Goal: Information Seeking & Learning: Check status

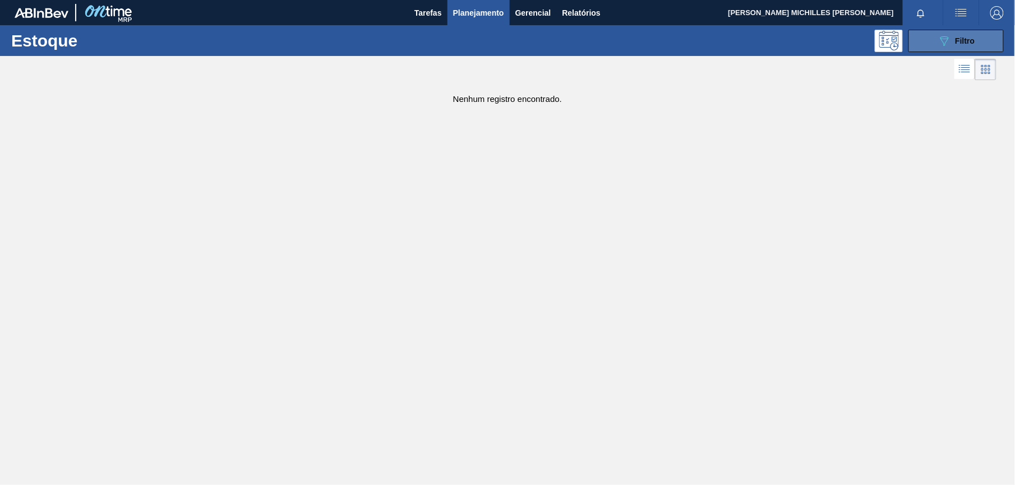
click at [947, 31] on button "089F7B8B-B2A5-4AFE-B5C0-19BA573D28AC Filtro" at bounding box center [955, 41] width 95 height 22
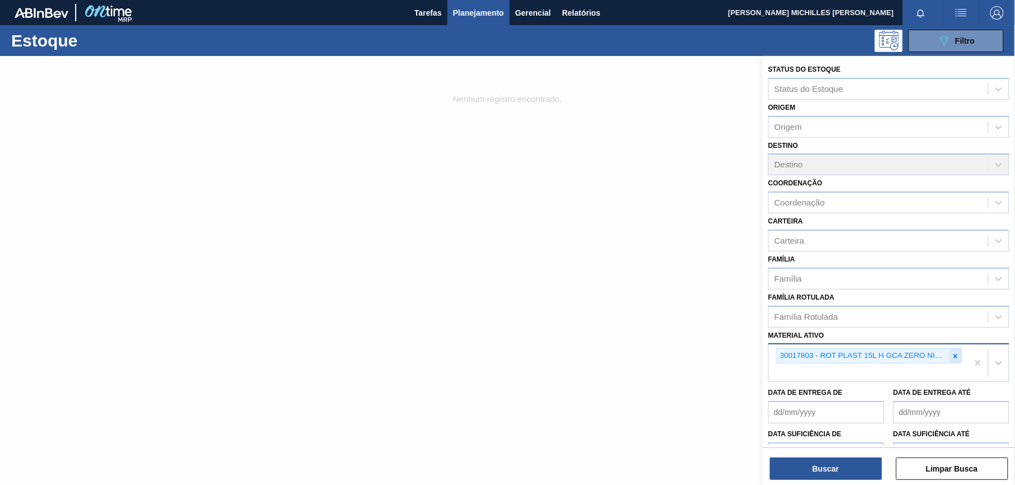
click at [951, 353] on icon at bounding box center [955, 357] width 8 height 8
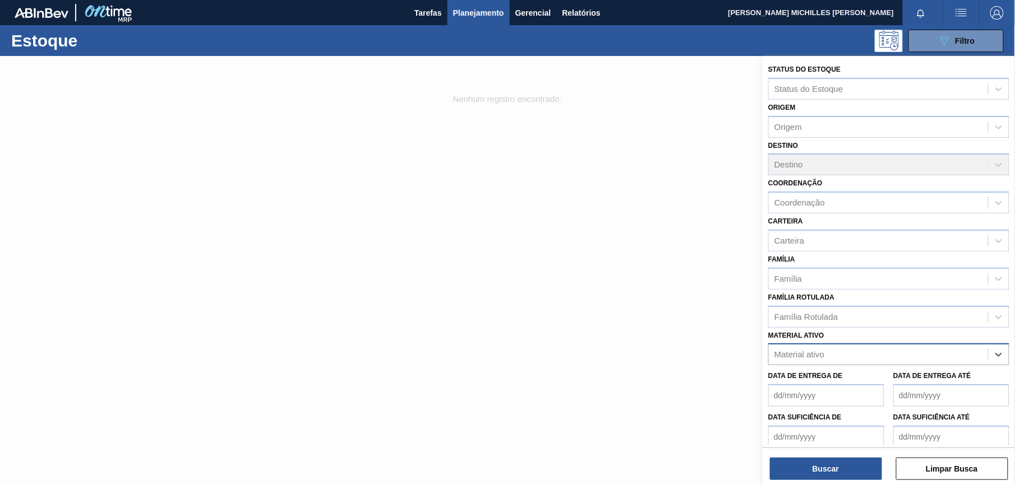
paste ativo "20005632"
type ativo "20005632"
click at [891, 386] on div "20005632 - ROLHA MET BOHEMIA PM PO 0,19" at bounding box center [888, 382] width 241 height 21
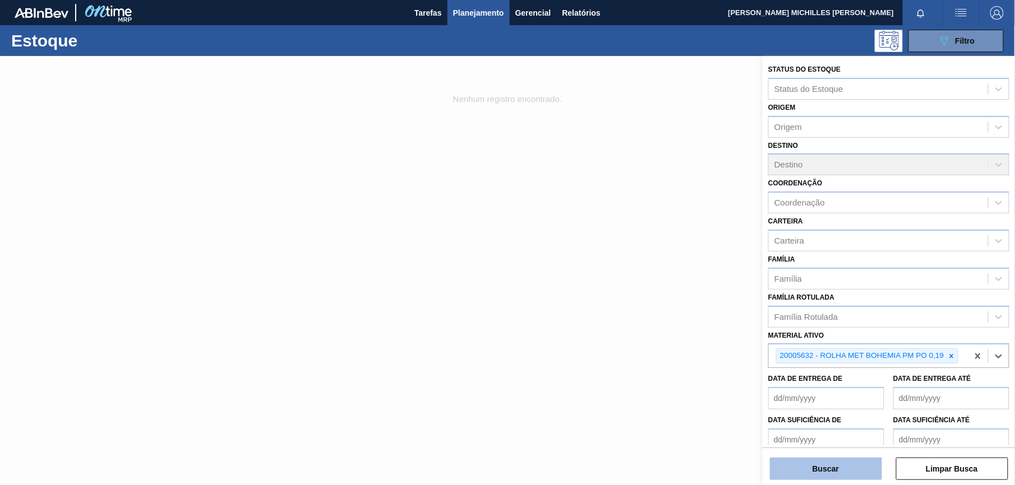
click at [845, 471] on button "Buscar" at bounding box center [826, 469] width 112 height 22
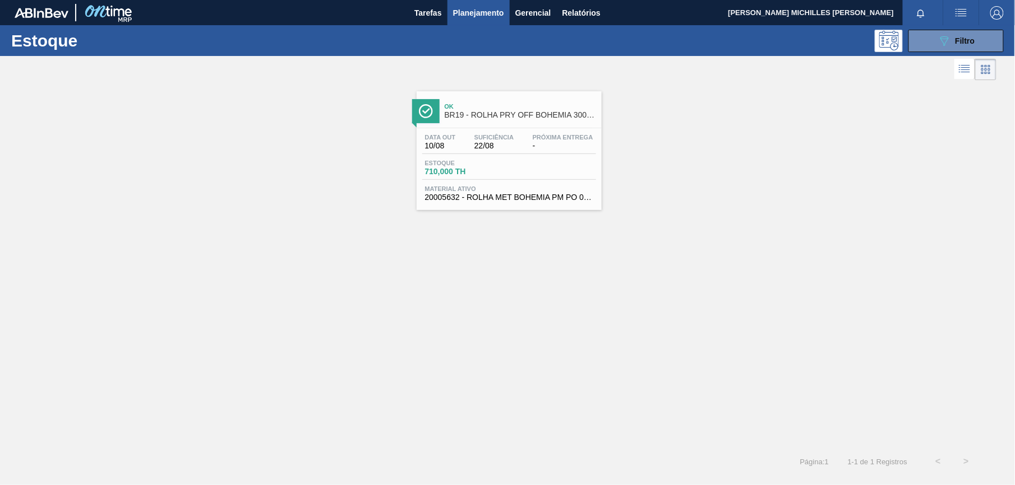
click at [516, 160] on div "Estoque 710,000 TH" at bounding box center [509, 170] width 174 height 20
